Goal: Information Seeking & Learning: Compare options

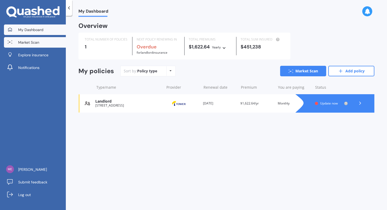
click at [28, 45] on link "Market Scan" at bounding box center [35, 42] width 62 height 11
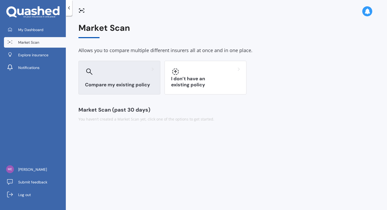
click at [135, 79] on div "Compare my existing policy" at bounding box center [119, 78] width 82 height 34
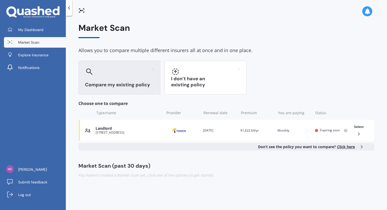
click at [350, 147] on span "Click here" at bounding box center [346, 146] width 18 height 5
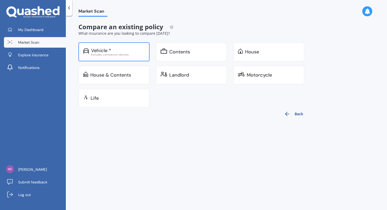
click at [125, 50] on div "Vehicle *" at bounding box center [118, 50] width 54 height 5
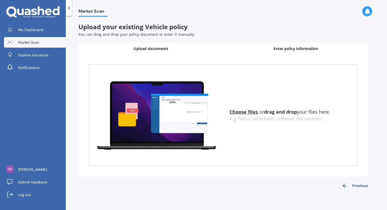
click at [278, 47] on span "Enter policy information" at bounding box center [296, 48] width 45 height 5
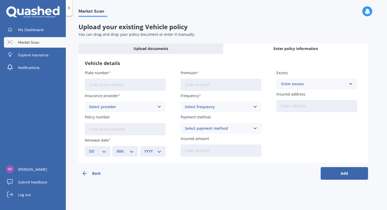
click at [113, 85] on input "Plate number" at bounding box center [125, 85] width 81 height 12
type input "QEE26"
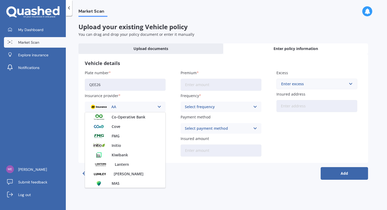
scroll to position [95, 0]
click at [119, 127] on span "Cove" at bounding box center [116, 126] width 9 height 4
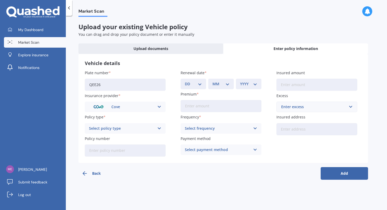
click at [196, 88] on div "DD 01 02 03 04 05 06 07 08 09 10 11 12 13 14 15 16 17 18 19 20 21 22 23 24 25 2…" at bounding box center [194, 84] width 26 height 11
click at [193, 83] on select "DD 01 02 03 04 05 06 07 08 09 10 11 12 13 14 15 16 17 18 19 20 21 22 23 24 25 2…" at bounding box center [193, 84] width 17 height 6
select select "14"
click at [185, 81] on select "DD 01 02 03 04 05 06 07 08 09 10 11 12 13 14 15 16 17 18 19 20 21 22 23 24 25 2…" at bounding box center [193, 84] width 17 height 6
click at [222, 86] on select "MM 01 02 03 04 05 06 07 08 09 10 11 12" at bounding box center [221, 84] width 17 height 6
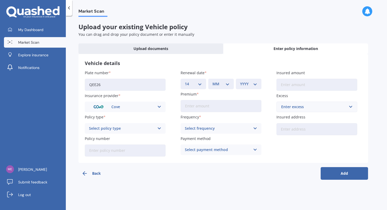
select select "09"
click at [213, 81] on select "MM 01 02 03 04 05 06 07 08 09 10 11 12" at bounding box center [221, 84] width 17 height 6
click at [249, 86] on select "YYYY 2027 2026 2025 2024 2023 2022 2021 2020 2019 2018 2017 2016 2015 2014 2013…" at bounding box center [248, 84] width 17 height 6
select select "2025"
click at [240, 81] on select "YYYY 2027 2026 2025 2024 2023 2022 2021 2020 2019 2018 2017 2016 2015 2014 2013…" at bounding box center [248, 84] width 17 height 6
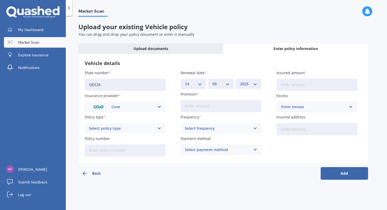
click at [202, 104] on input "Premium" at bounding box center [221, 106] width 81 height 12
type input "$932.78"
click at [111, 130] on div "Select policy type" at bounding box center [122, 129] width 66 height 6
click at [106, 138] on span "Comprehensive" at bounding box center [103, 139] width 28 height 4
click at [202, 128] on div "Select frequency" at bounding box center [218, 129] width 66 height 6
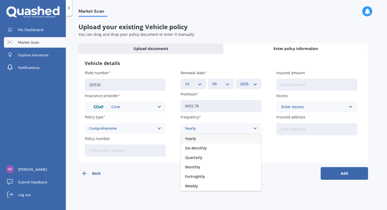
click at [197, 141] on div "Yearly" at bounding box center [221, 138] width 80 height 9
click at [194, 151] on div "Select payment method" at bounding box center [218, 150] width 66 height 6
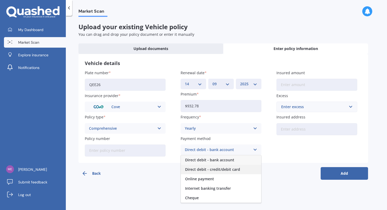
click at [196, 168] on span "Direct debit - credit/debit card" at bounding box center [212, 170] width 55 height 4
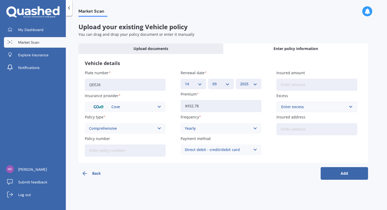
click at [303, 87] on input "Insured amount" at bounding box center [317, 85] width 81 height 12
type input "$17,450"
click at [300, 127] on input "Insured address" at bounding box center [317, 129] width 81 height 12
click at [295, 106] on div "Enter excess" at bounding box center [313, 107] width 65 height 6
type input "1000"
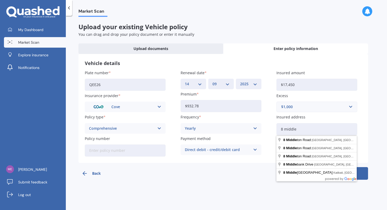
type input "[STREET_ADDRESS]"
click at [368, 140] on div "Market Scan Upload your existing Vehicle policy You can drag and drop your poli…" at bounding box center [226, 114] width 321 height 194
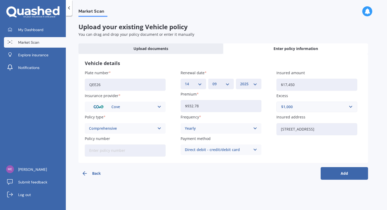
click at [344, 176] on button "Add" at bounding box center [344, 173] width 47 height 13
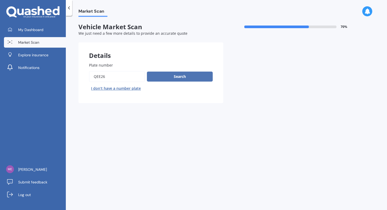
click at [179, 80] on button "Search" at bounding box center [180, 77] width 66 height 10
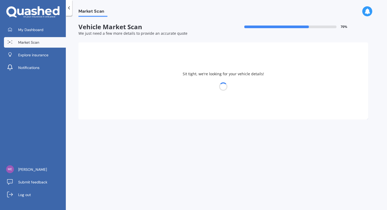
select select "NISSAN"
select select "NOTE"
select select "14"
select select "12"
select select "1985"
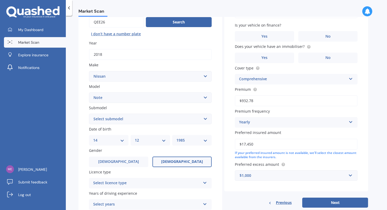
scroll to position [60, 0]
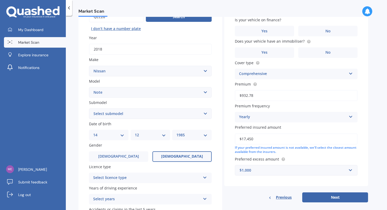
click at [174, 117] on select "Select submodel (All) E-Power Hatchback Non Turbo Station Wagon turbo" at bounding box center [150, 114] width 123 height 11
select select "E-POWER"
click at [89, 109] on select "Select submodel (All) E-Power Hatchback Non Turbo Station Wagon turbo" at bounding box center [150, 114] width 123 height 11
click at [85, 124] on div "Plate number Search I don’t have a number plate Year [DATE] Make Select make AC…" at bounding box center [150, 114] width 144 height 245
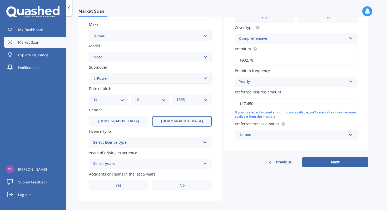
scroll to position [101, 0]
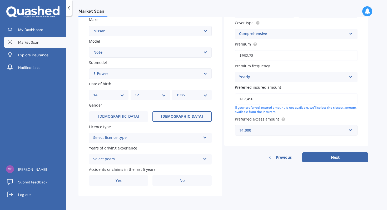
click at [103, 139] on div "Select licence type" at bounding box center [146, 138] width 107 height 6
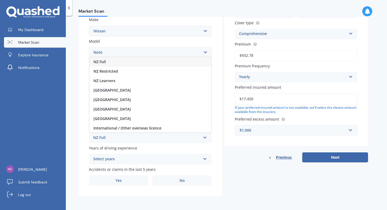
click at [106, 137] on div "NZ Full" at bounding box center [146, 138] width 107 height 6
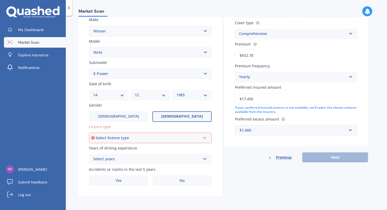
click at [135, 139] on div "Select licence type" at bounding box center [148, 138] width 105 height 6
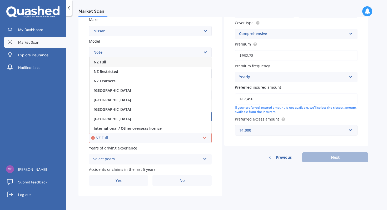
click at [110, 137] on div "NZ Full" at bounding box center [148, 138] width 105 height 6
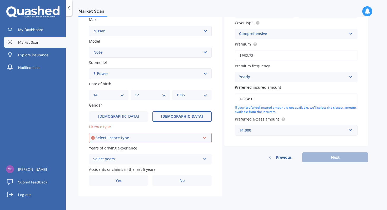
click at [110, 137] on div "Select licence type" at bounding box center [148, 138] width 105 height 6
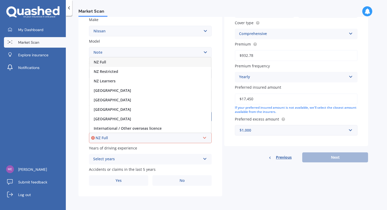
click at [110, 137] on div "NZ Full" at bounding box center [148, 138] width 105 height 6
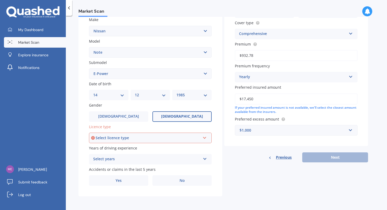
click at [110, 137] on div "Select licence type" at bounding box center [148, 138] width 105 height 6
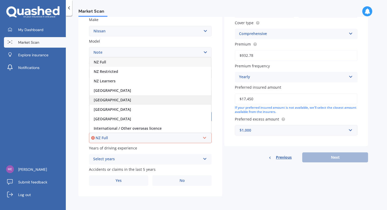
click at [115, 102] on div "[GEOGRAPHIC_DATA]" at bounding box center [151, 99] width 122 height 9
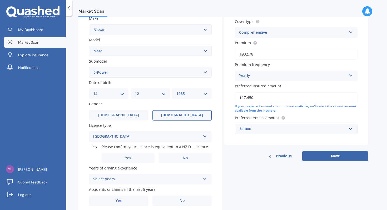
click at [106, 135] on div "[GEOGRAPHIC_DATA]" at bounding box center [146, 137] width 107 height 6
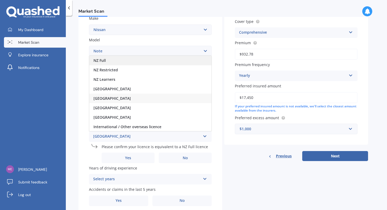
click at [115, 64] on div "NZ Full" at bounding box center [150, 60] width 122 height 9
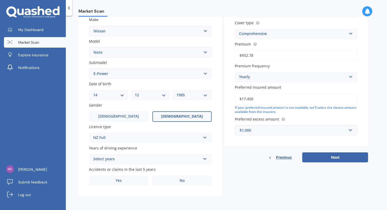
click at [103, 158] on div "Select years" at bounding box center [146, 159] width 107 height 6
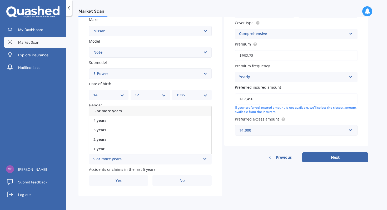
click at [117, 113] on div "5 or more years" at bounding box center [150, 110] width 122 height 9
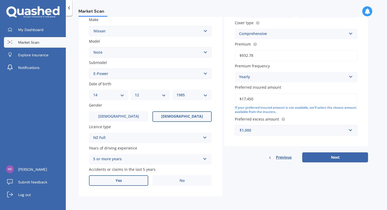
click at [122, 179] on label "Yes" at bounding box center [118, 180] width 59 height 11
click at [0, 0] on input "Yes" at bounding box center [0, 0] width 0 height 0
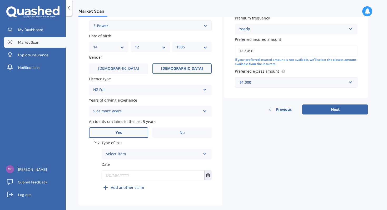
scroll to position [155, 0]
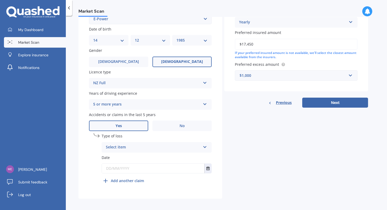
click at [204, 150] on div "Select item At fault accident Not at fault accident" at bounding box center [157, 147] width 110 height 11
click at [173, 157] on div "At fault accident" at bounding box center [157, 157] width 110 height 9
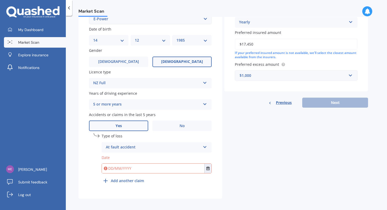
click at [148, 170] on input "text" at bounding box center [153, 168] width 102 height 9
click at [205, 169] on button "Select date" at bounding box center [207, 168] width 7 height 9
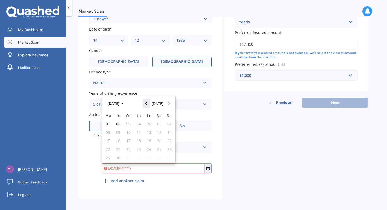
click at [146, 104] on icon "Navigate back" at bounding box center [146, 104] width 2 height 4
click at [116, 102] on button "[DATE]" at bounding box center [116, 103] width 23 height 9
click at [147, 105] on icon "Navigate back" at bounding box center [146, 104] width 2 height 4
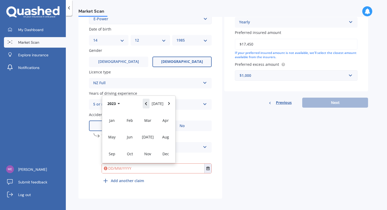
click at [147, 105] on icon "Navigate back" at bounding box center [146, 104] width 2 height 4
click at [148, 105] on div "2020 [DATE]" at bounding box center [138, 104] width 73 height 16
click at [113, 122] on div "Jan Feb Mar Apr May Jun [DATE] Aug Sep Oct Nov Dec" at bounding box center [138, 137] width 73 height 52
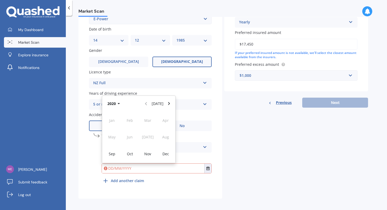
click at [127, 107] on div "2020 [DATE]" at bounding box center [138, 104] width 73 height 16
click at [169, 106] on icon "Navigate forward" at bounding box center [169, 104] width 2 height 4
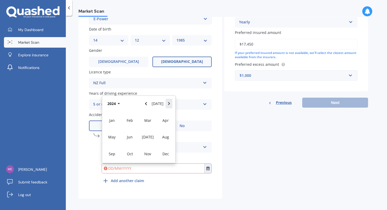
click at [169, 106] on icon "Navigate forward" at bounding box center [169, 104] width 2 height 4
click at [169, 106] on div "2025 [DATE]" at bounding box center [138, 104] width 73 height 16
click at [149, 104] on button "Navigate back" at bounding box center [146, 103] width 7 height 9
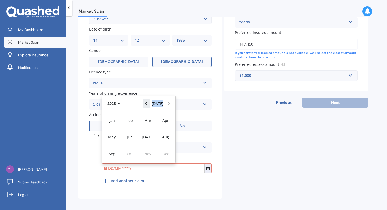
click at [149, 104] on button "Navigate back" at bounding box center [146, 103] width 7 height 9
click at [113, 120] on span "Jan" at bounding box center [112, 120] width 6 height 5
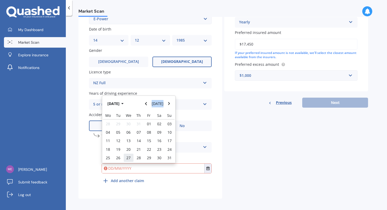
click at [130, 158] on span "27" at bounding box center [128, 157] width 4 height 5
type input "[DATE]"
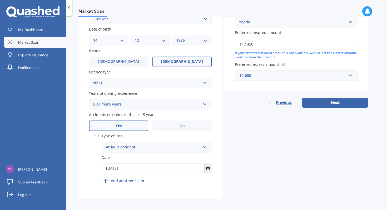
click at [132, 180] on b "Add another claim" at bounding box center [127, 181] width 33 height 6
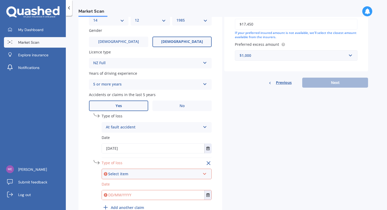
scroll to position [189, 0]
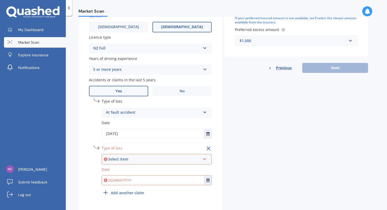
click at [129, 159] on div "Select item" at bounding box center [154, 159] width 92 height 6
click at [121, 170] on span "At fault accident" at bounding box center [121, 169] width 30 height 5
click at [88, 166] on div "Plate number Search I don’t have a number plate Year [DATE] Make Select make AC…" at bounding box center [150, 37] width 144 height 348
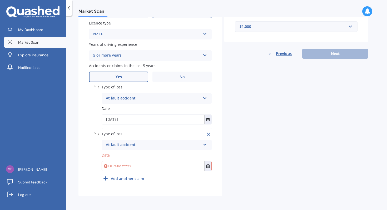
click at [115, 169] on input "text" at bounding box center [153, 165] width 102 height 9
click at [208, 168] on icon "Select date" at bounding box center [207, 166] width 3 height 4
click at [120, 165] on input "text" at bounding box center [153, 165] width 102 height 9
click at [207, 166] on icon "Select date" at bounding box center [207, 166] width 3 height 4
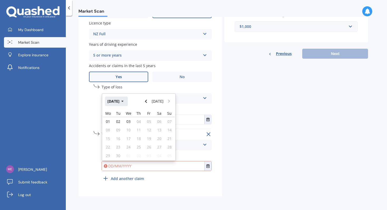
click at [124, 101] on icon "button" at bounding box center [122, 101] width 2 height 1
click at [121, 103] on button "2025" at bounding box center [114, 101] width 19 height 9
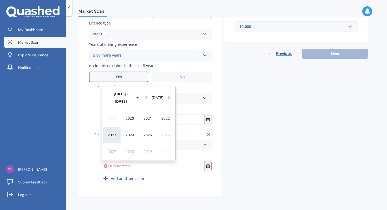
click at [114, 133] on span "2023" at bounding box center [112, 134] width 8 height 5
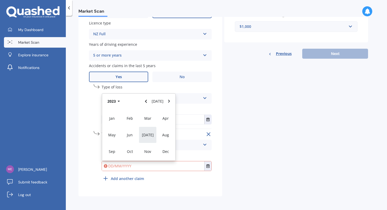
click at [146, 134] on span "[DATE]" at bounding box center [148, 134] width 12 height 5
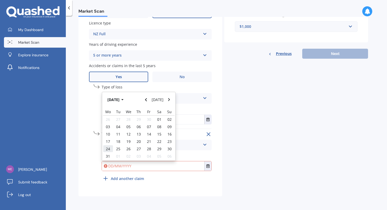
click at [109, 147] on span "24" at bounding box center [108, 148] width 4 height 5
type input "[DATE]"
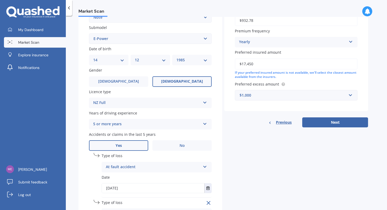
scroll to position [152, 0]
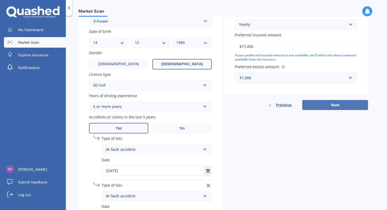
click at [337, 109] on button "Next" at bounding box center [335, 105] width 66 height 10
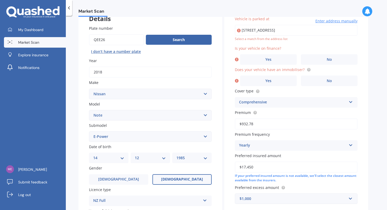
scroll to position [36, 0]
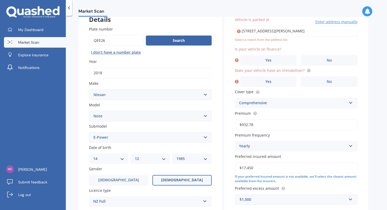
type input "[STREET_ADDRESS]"
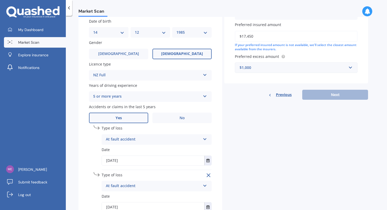
scroll to position [165, 0]
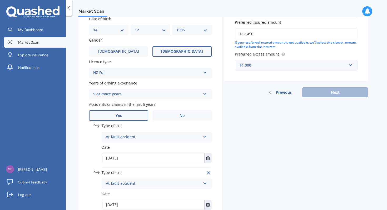
click at [264, 134] on div "Details Plate number Search I don’t have a number plate Year [DATE] Make Select…" at bounding box center [223, 57] width 290 height 358
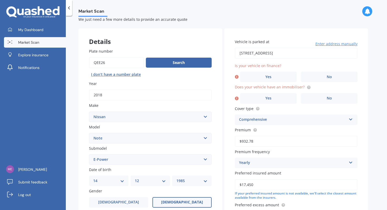
scroll to position [12, 0]
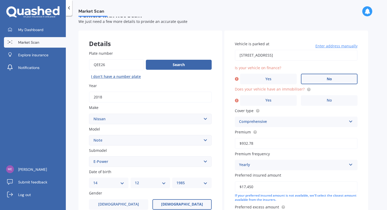
click at [314, 82] on label "No" at bounding box center [329, 79] width 57 height 11
click at [0, 0] on input "No" at bounding box center [0, 0] width 0 height 0
click at [281, 100] on label "Yes" at bounding box center [268, 100] width 57 height 11
click at [0, 0] on input "Yes" at bounding box center [0, 0] width 0 height 0
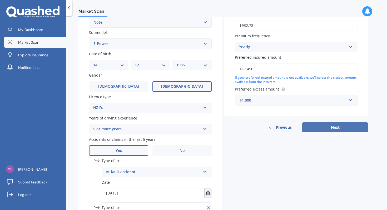
click at [330, 130] on button "Next" at bounding box center [335, 127] width 66 height 10
select select "14"
select select "12"
select select "1985"
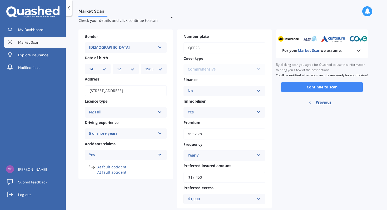
scroll to position [0, 0]
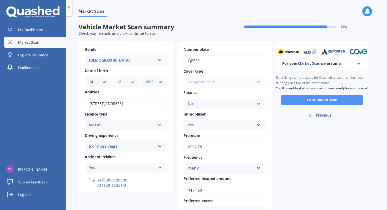
click at [322, 104] on button "Continue to scan" at bounding box center [322, 100] width 82 height 10
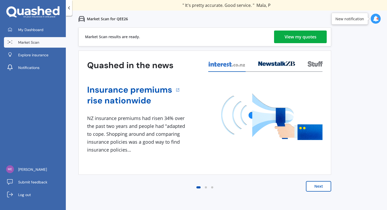
click at [303, 40] on div "View my quotes" at bounding box center [301, 37] width 32 height 13
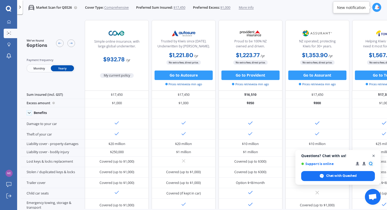
click at [374, 156] on span "Open chat" at bounding box center [374, 156] width 7 height 7
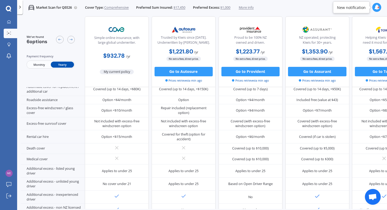
scroll to position [220, 0]
